Goal: Task Accomplishment & Management: Complete application form

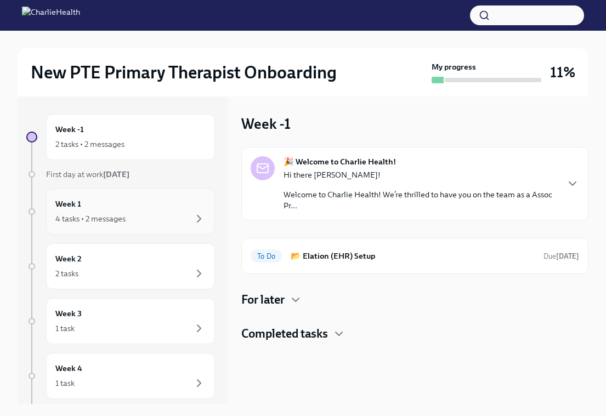
click at [139, 213] on div "4 tasks • 2 messages" at bounding box center [130, 218] width 150 height 13
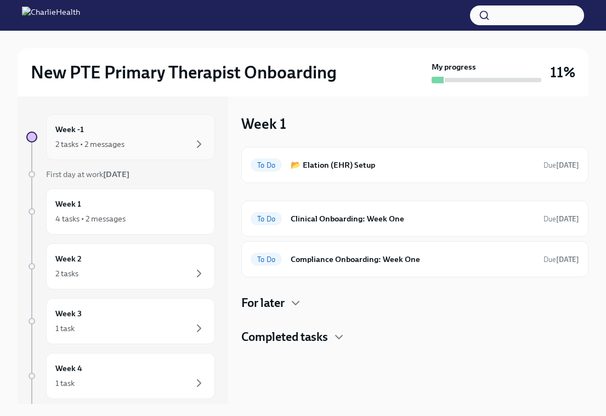
click at [132, 141] on div "2 tasks • 2 messages" at bounding box center [130, 144] width 150 height 13
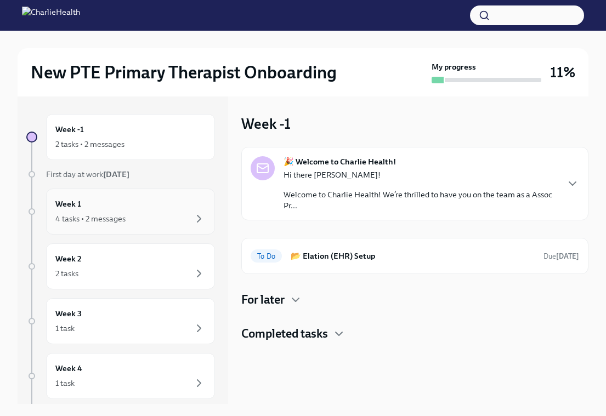
click at [129, 205] on div "Week 1 4 tasks • 2 messages" at bounding box center [130, 211] width 150 height 27
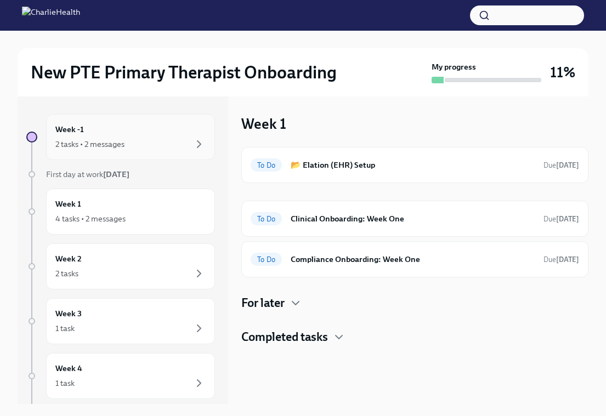
click at [137, 143] on div "2 tasks • 2 messages" at bounding box center [130, 144] width 150 height 13
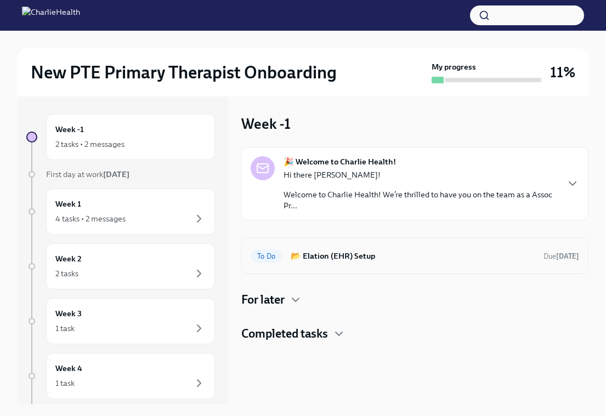
click at [353, 254] on h6 "📂 Elation (EHR) Setup" at bounding box center [413, 256] width 244 height 12
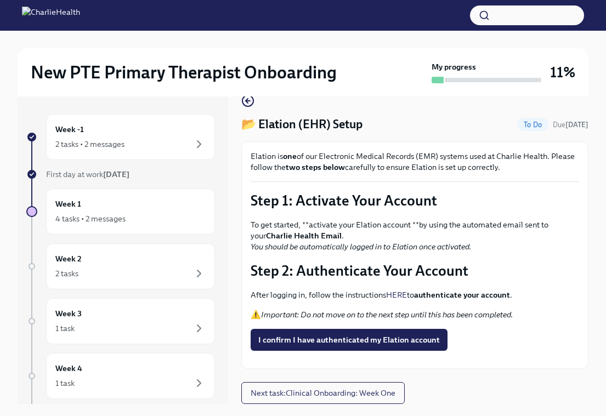
scroll to position [19, 0]
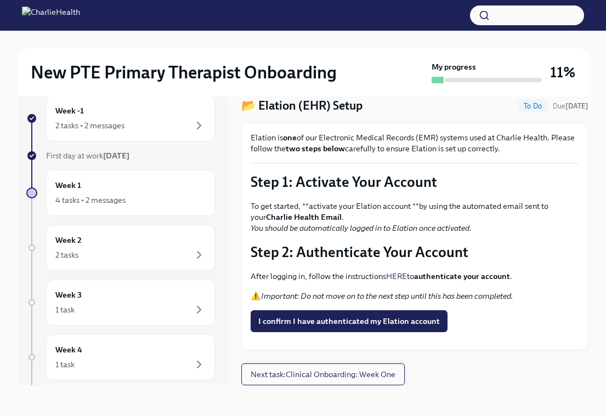
click at [333, 376] on span "Next task : Clinical Onboarding: Week One" at bounding box center [323, 374] width 145 height 11
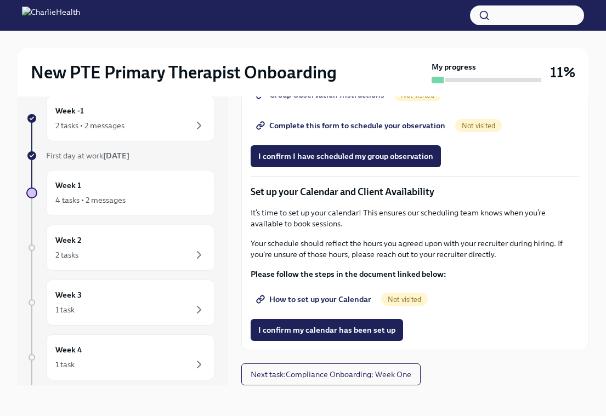
scroll to position [1589, 0]
click at [161, 114] on div "Week -1 2 tasks • 2 messages" at bounding box center [130, 118] width 150 height 27
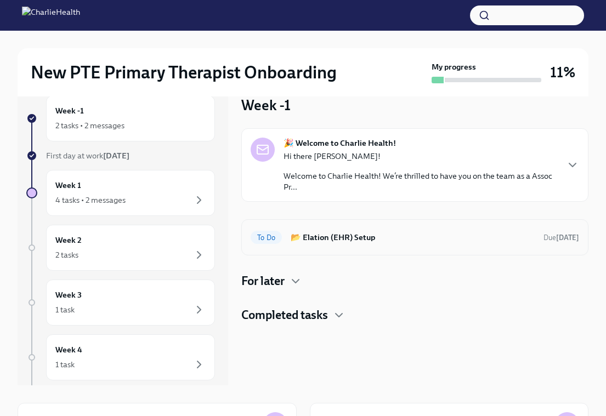
click at [382, 240] on h6 "📂 Elation (EHR) Setup" at bounding box center [413, 237] width 244 height 12
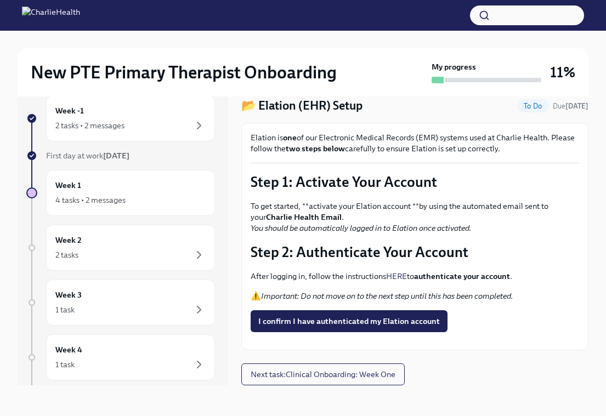
scroll to position [46, 0]
click at [382, 316] on span "I confirm I have authenticated my Elation account" at bounding box center [348, 321] width 181 height 11
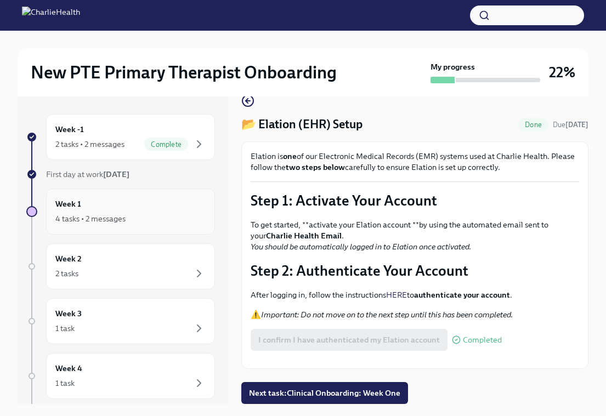
click at [135, 219] on div "4 tasks • 2 messages" at bounding box center [130, 218] width 150 height 13
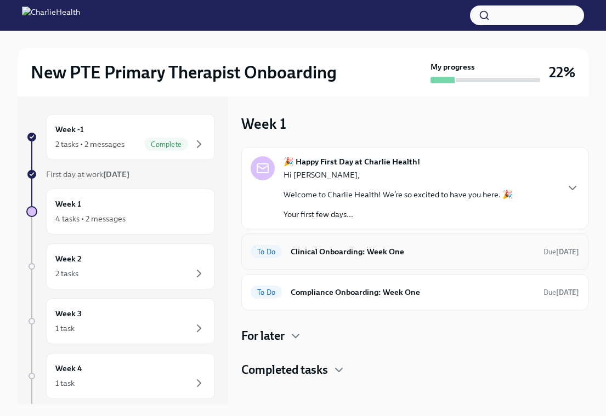
click at [377, 252] on h6 "Clinical Onboarding: Week One" at bounding box center [413, 252] width 244 height 12
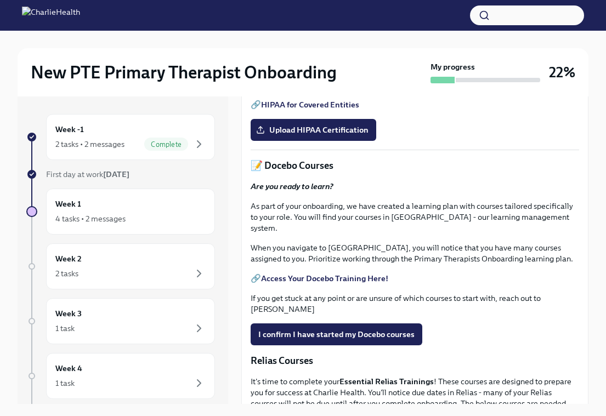
scroll to position [353, 0]
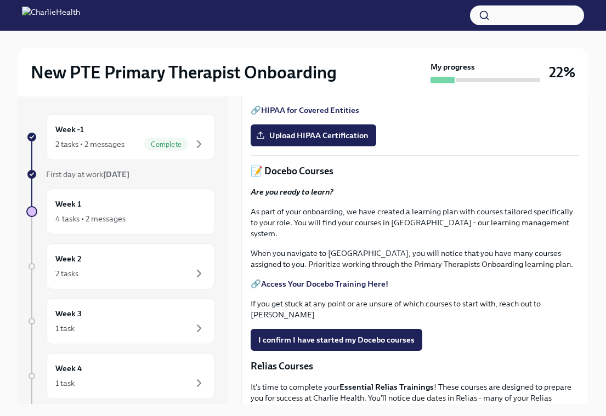
click at [334, 115] on link "HIPAA for Covered Entities" at bounding box center [310, 110] width 98 height 10
